Goal: Transaction & Acquisition: Purchase product/service

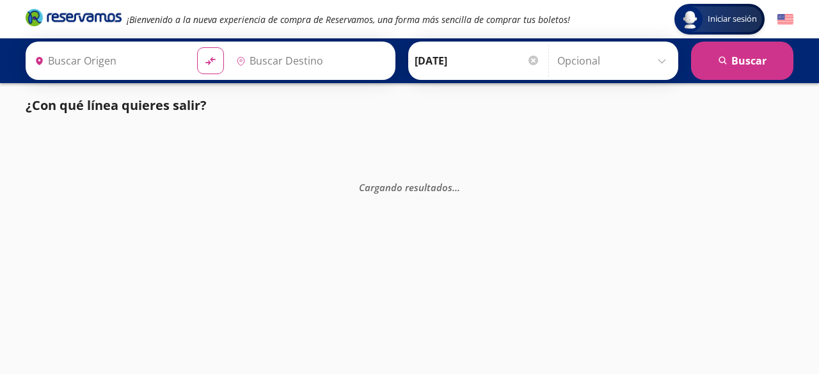
type input "[GEOGRAPHIC_DATA], [GEOGRAPHIC_DATA]"
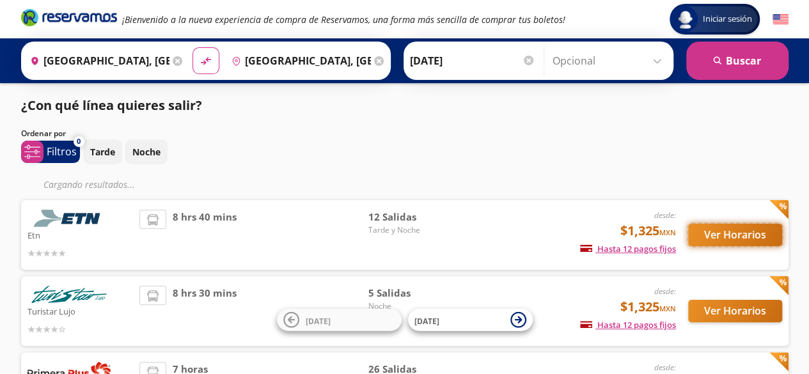
click at [748, 233] on button "Ver Horarios" at bounding box center [735, 235] width 94 height 22
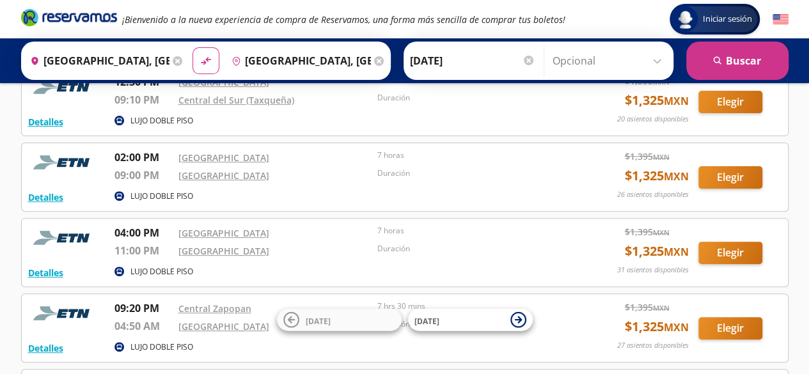
scroll to position [128, 0]
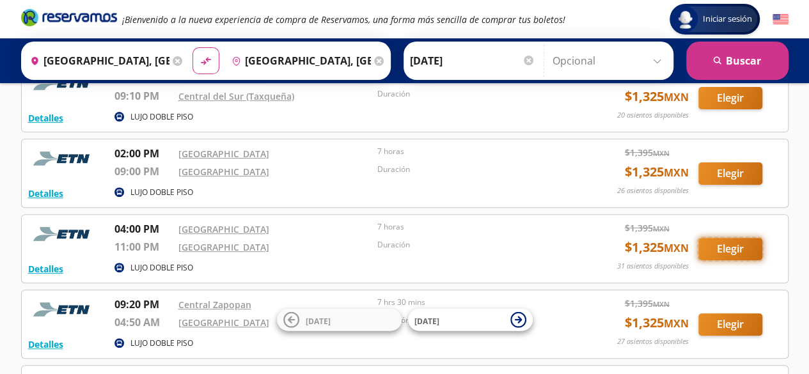
click at [739, 249] on button "Elegir" at bounding box center [730, 249] width 64 height 22
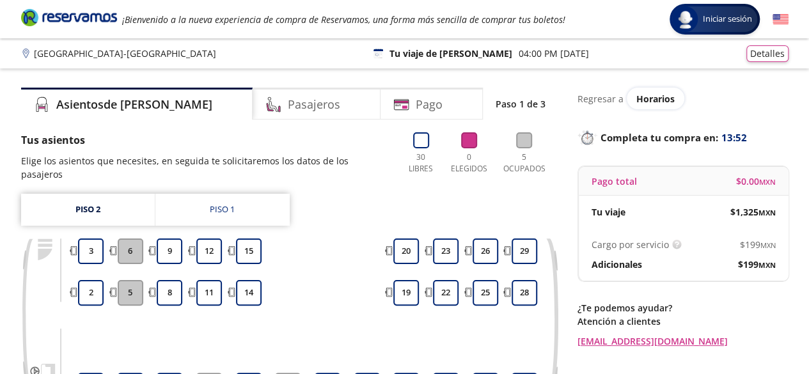
scroll to position [157, 0]
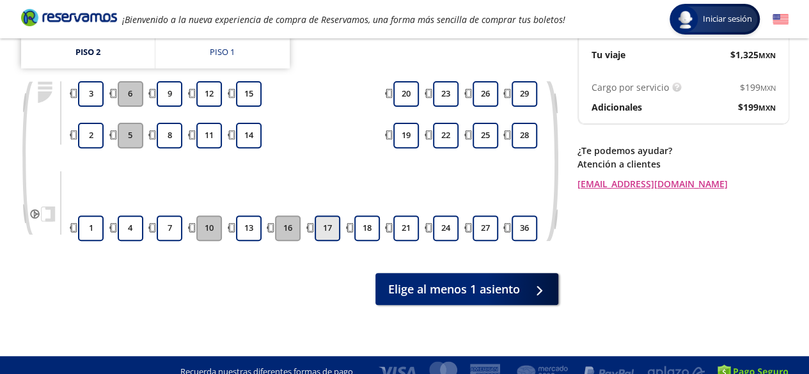
click at [333, 221] on button "17" at bounding box center [328, 228] width 26 height 26
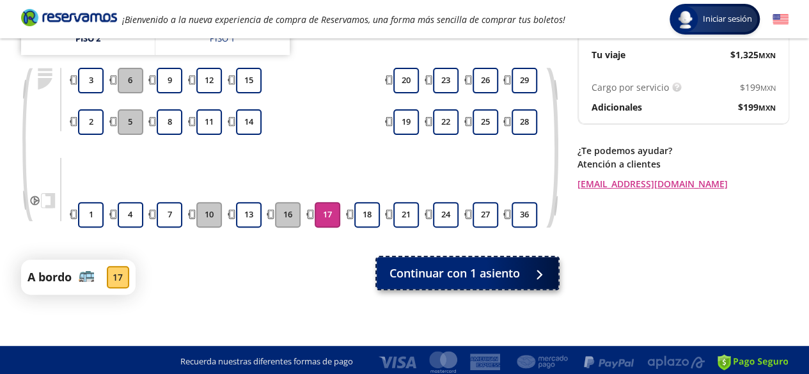
click at [395, 269] on span "Continuar con 1 asiento" at bounding box center [454, 273] width 130 height 17
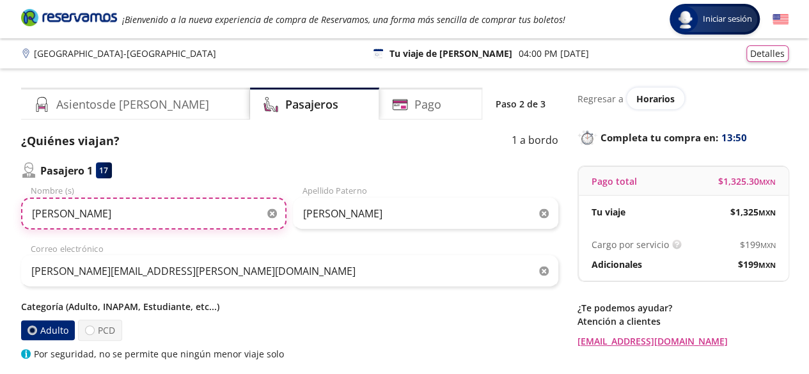
click at [162, 217] on input "[PERSON_NAME]" at bounding box center [153, 214] width 265 height 32
type input "[PERSON_NAME]"
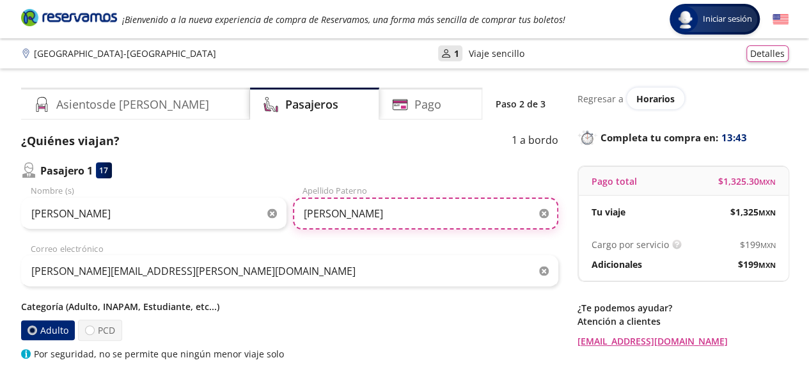
type input "[PERSON_NAME]"
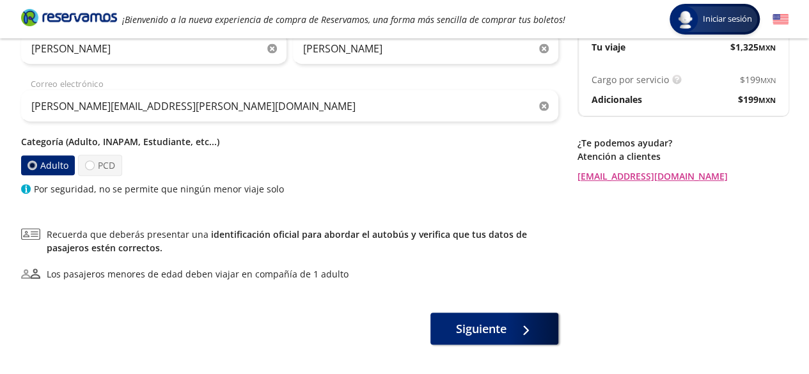
scroll to position [192, 0]
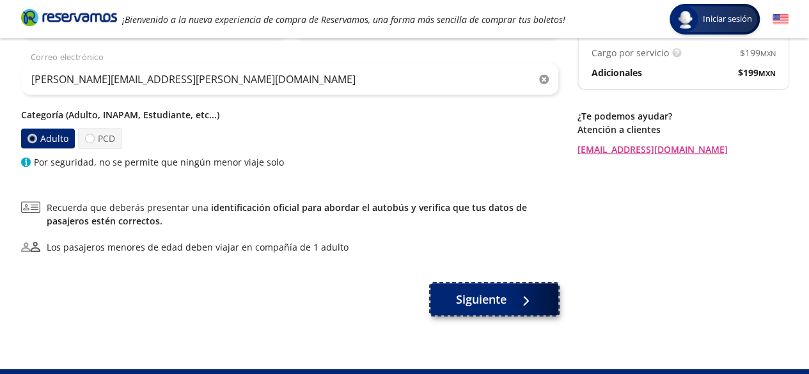
click at [540, 309] on button "Siguiente" at bounding box center [494, 299] width 128 height 32
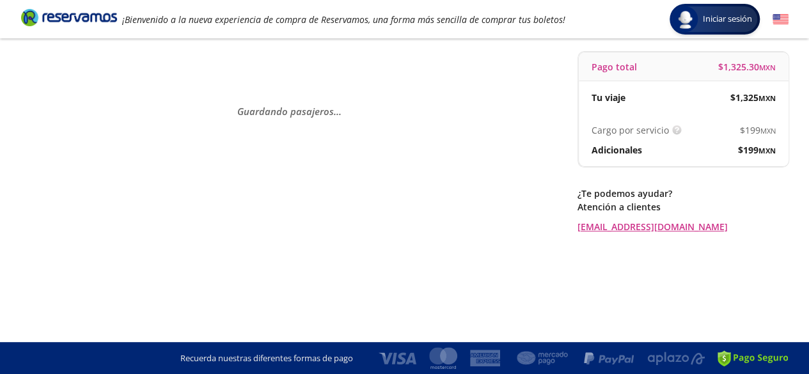
scroll to position [0, 0]
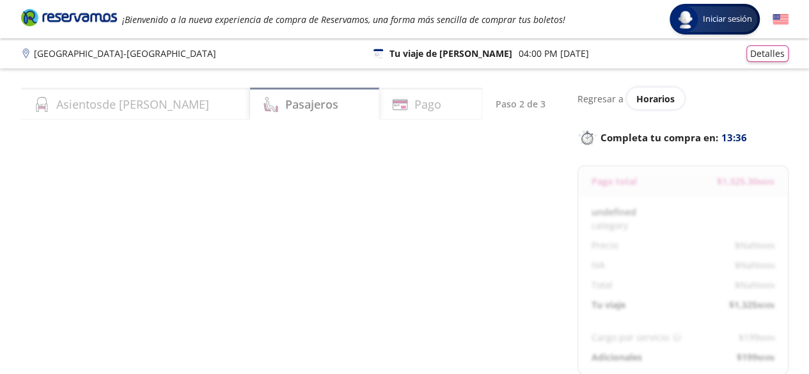
select select "MX"
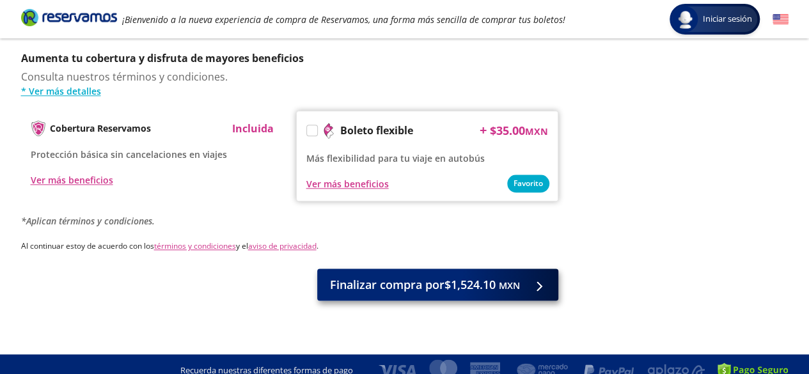
scroll to position [674, 0]
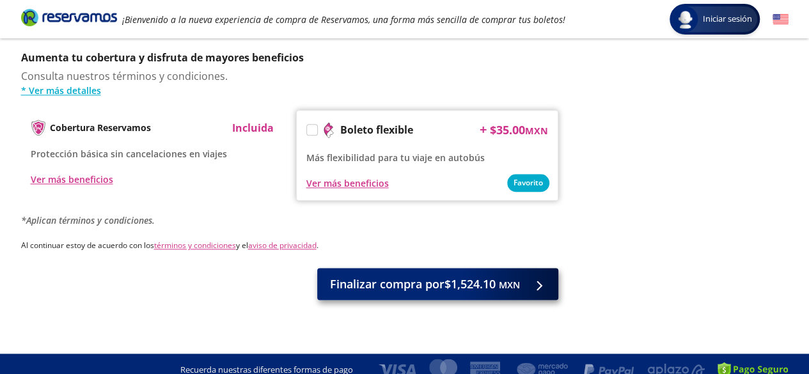
type input "[PERSON_NAME] S"
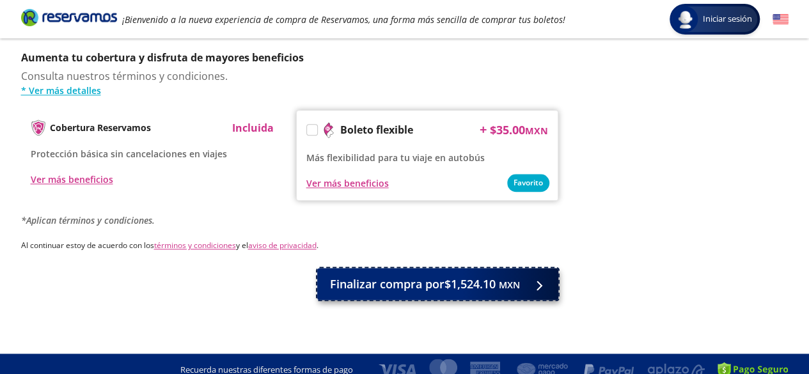
click at [428, 276] on span "Finalizar compra por $1,524.10 MXN" at bounding box center [425, 284] width 190 height 17
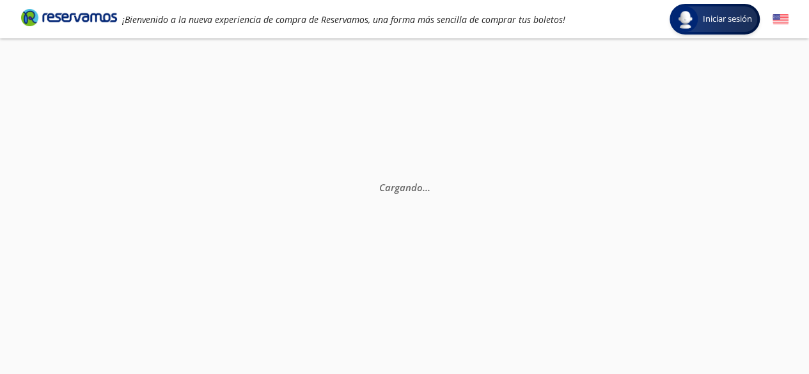
scroll to position [0, 0]
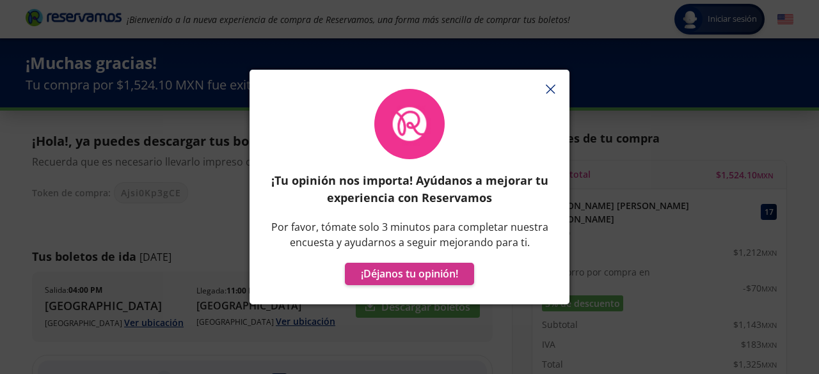
click at [549, 86] on icon "button" at bounding box center [550, 89] width 10 height 10
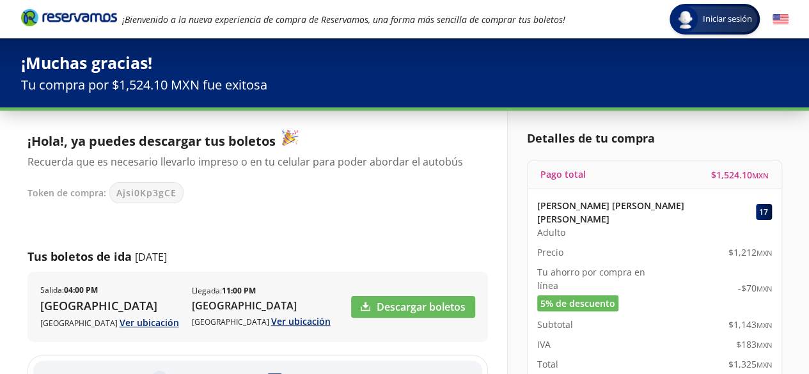
click at [162, 194] on span "Ajsi0Kp3gCE" at bounding box center [146, 192] width 60 height 13
copy span "Ajsi0Kp3gCE"
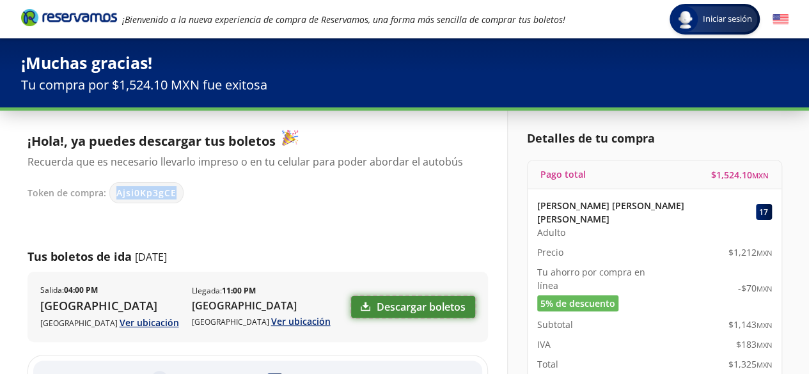
click at [441, 308] on link "Descargar boletos" at bounding box center [413, 307] width 124 height 22
